Goal: Book appointment/travel/reservation

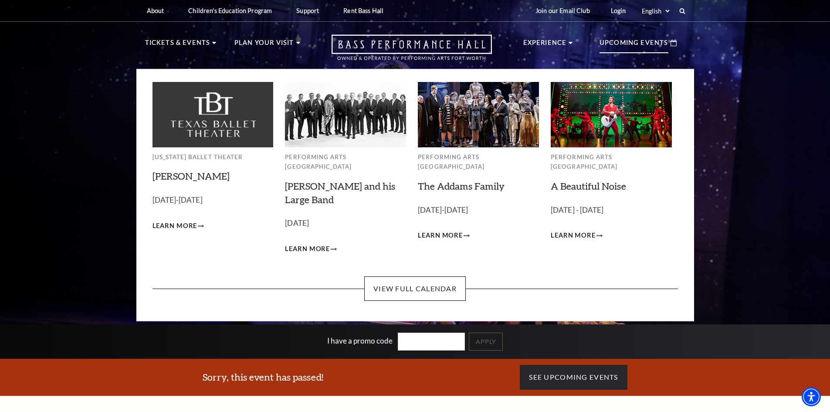
click at [617, 42] on p "Upcoming Events" at bounding box center [633, 45] width 69 height 16
click at [428, 277] on link "View Full Calendar" at bounding box center [414, 288] width 101 height 24
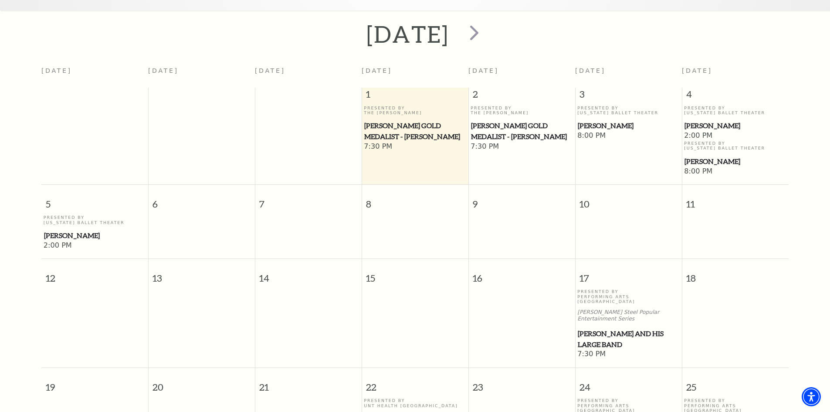
scroll to position [164, 0]
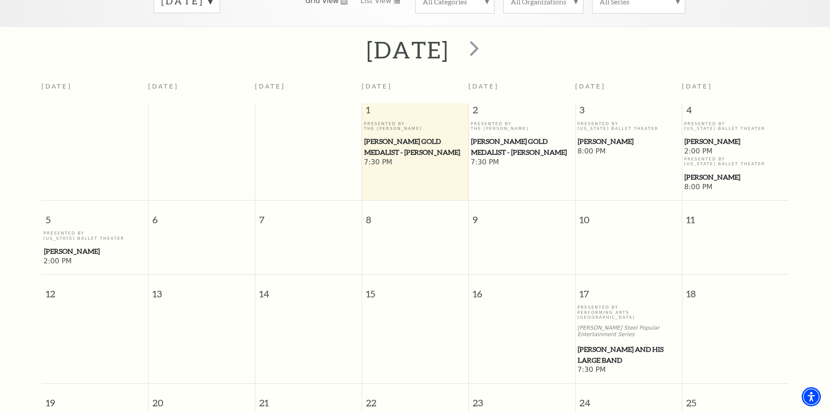
click at [69, 246] on span "[PERSON_NAME]" at bounding box center [94, 251] width 101 height 11
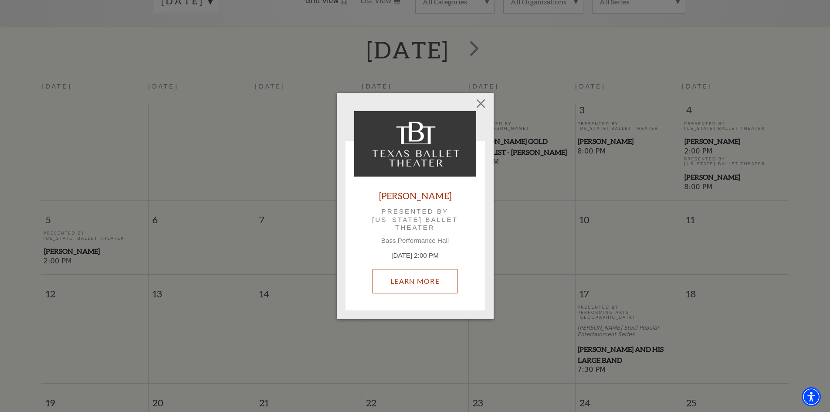
click at [408, 275] on link "Learn More" at bounding box center [414, 281] width 85 height 24
